Goal: Find specific page/section: Find specific page/section

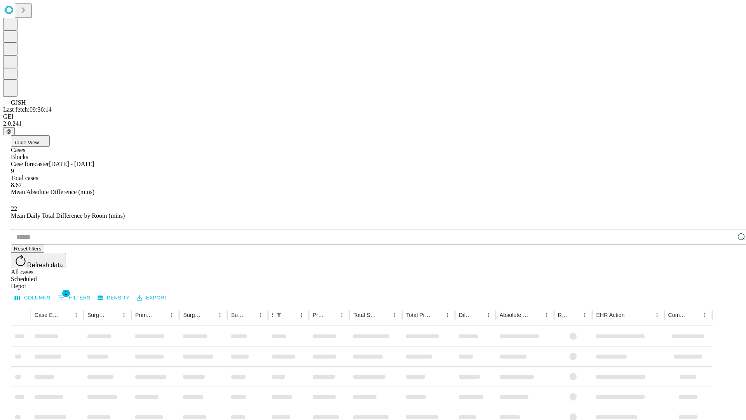
click at [726, 282] on div "Depot" at bounding box center [381, 285] width 740 height 7
